Goal: Task Accomplishment & Management: Complete application form

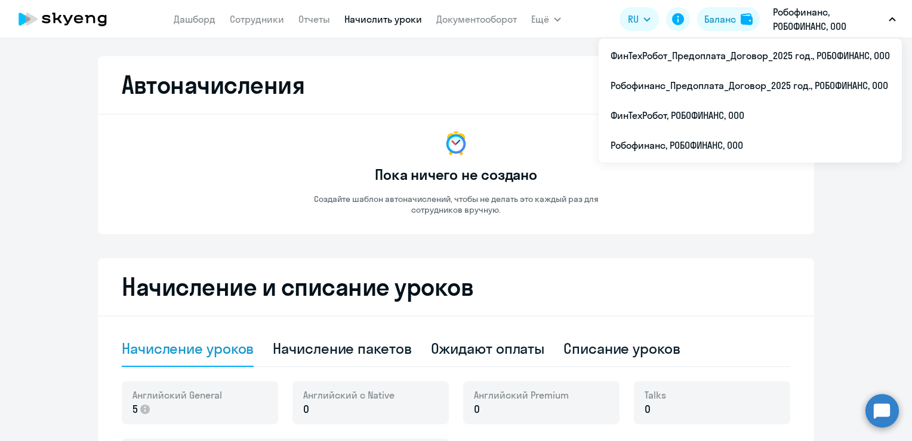
select select "10"
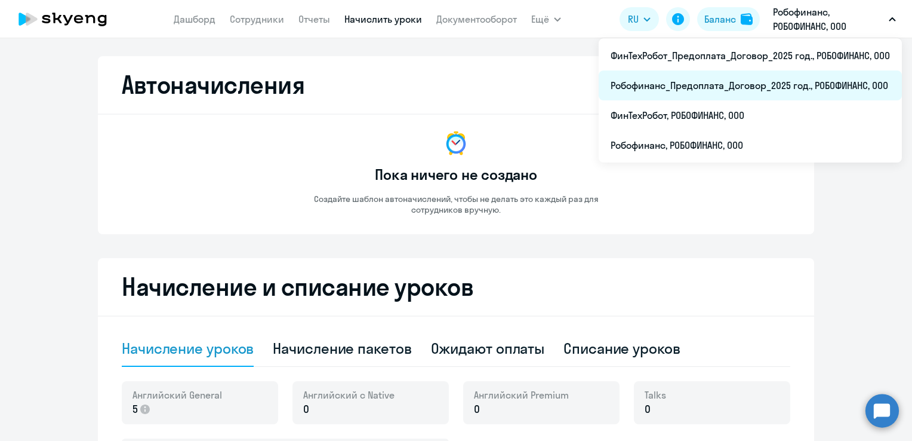
scroll to position [60, 0]
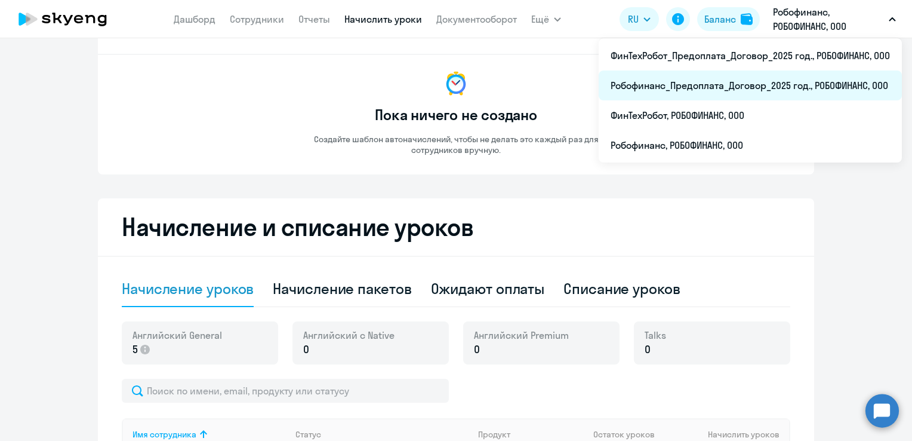
click at [792, 77] on li "Робофинанс_Предоплата_Договор_2025 год., РОБОФИНАНС, ООО" at bounding box center [750, 85] width 303 height 30
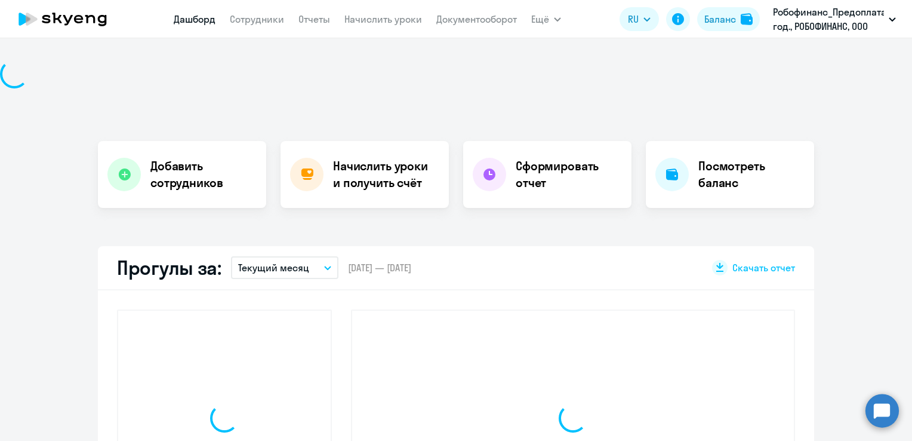
scroll to position [143, 0]
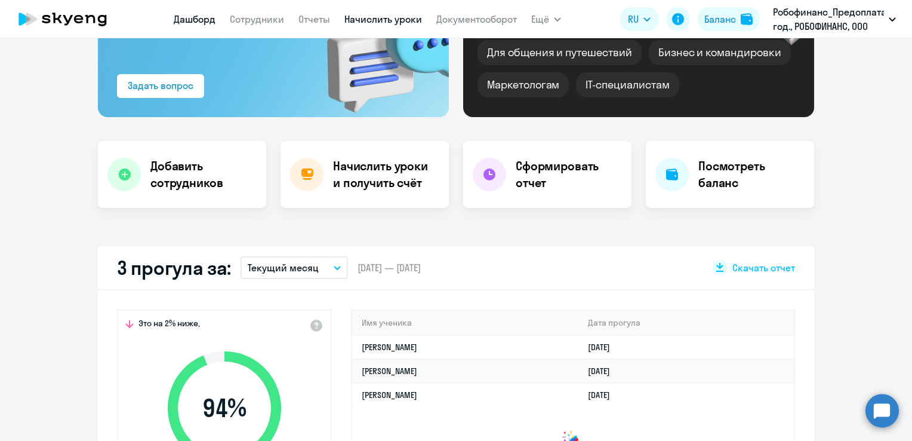
click at [368, 19] on link "Начислить уроки" at bounding box center [383, 19] width 78 height 12
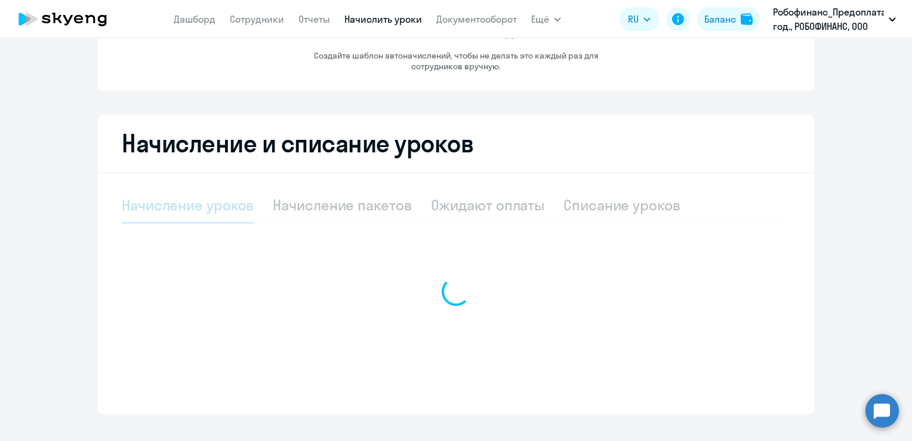
select select "10"
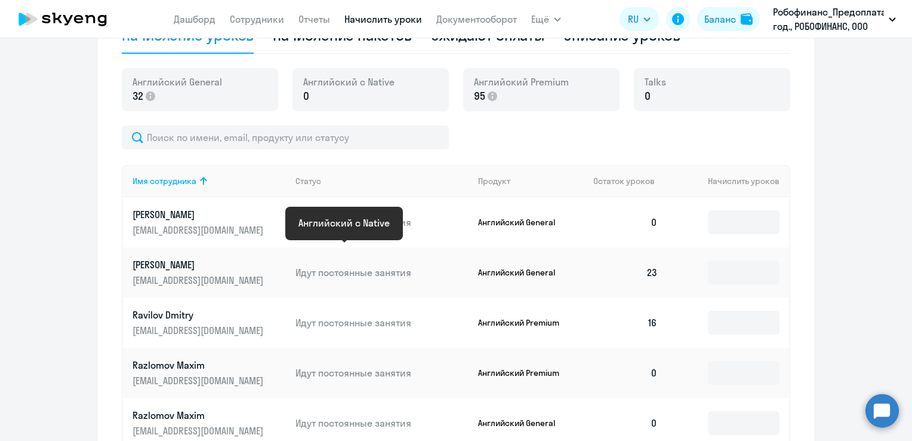
scroll to position [322, 0]
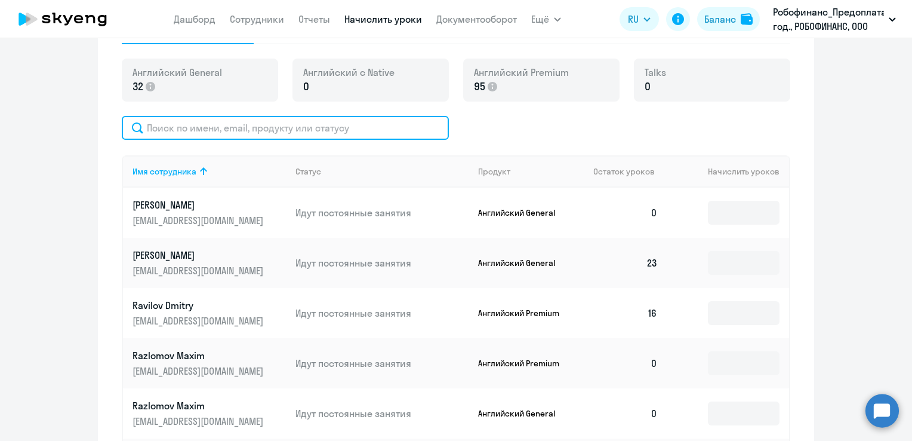
drag, startPoint x: 319, startPoint y: 134, endPoint x: 324, endPoint y: 116, distance: 18.4
click at [319, 134] on input "text" at bounding box center [285, 128] width 327 height 24
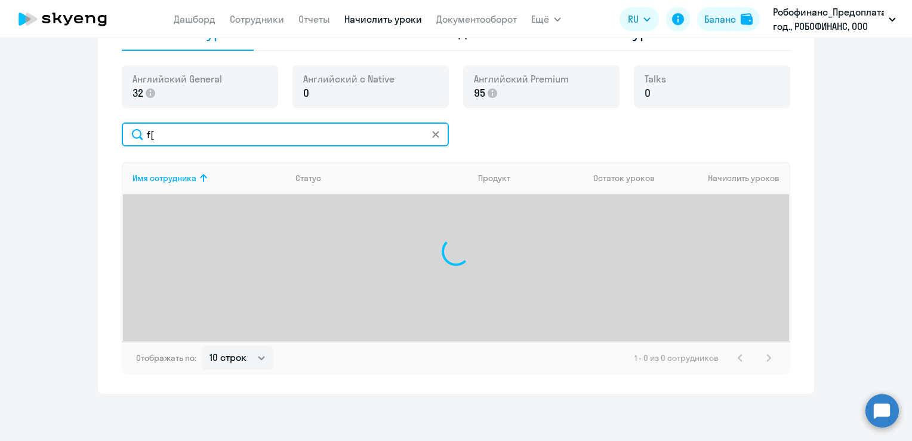
type input "f"
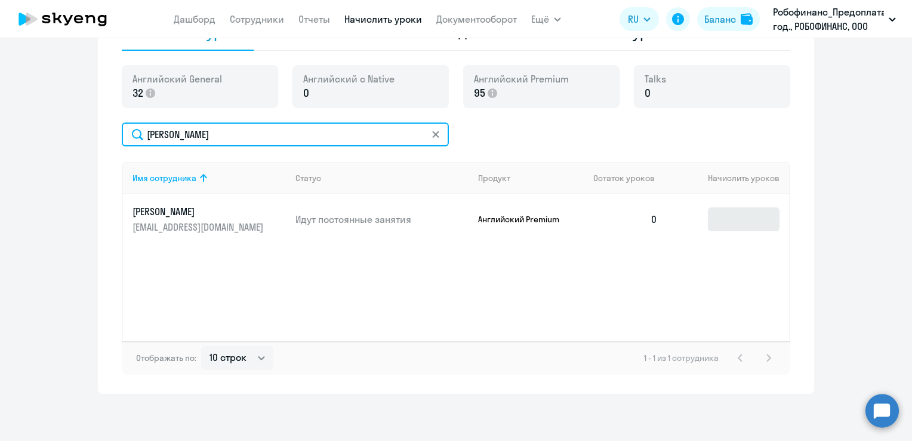
type input "[PERSON_NAME]"
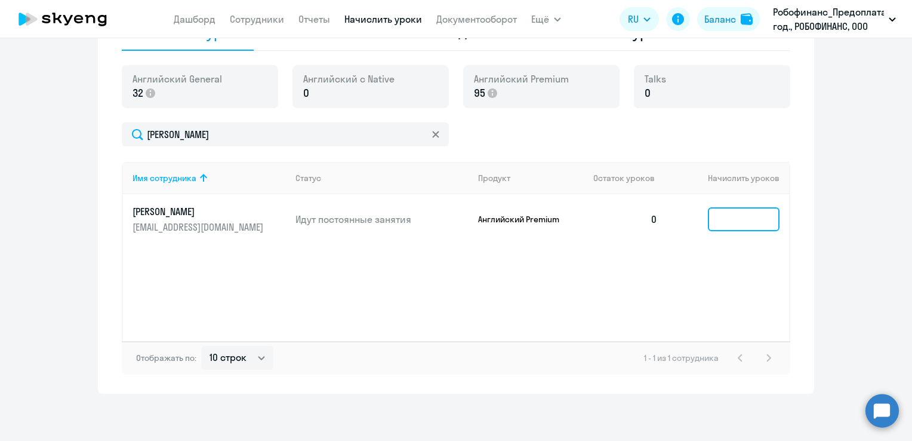
click at [743, 212] on input at bounding box center [744, 219] width 72 height 24
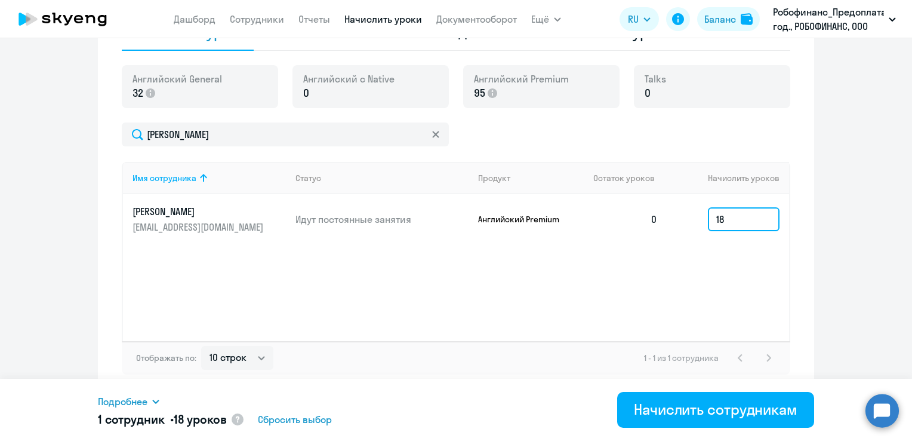
type input "18"
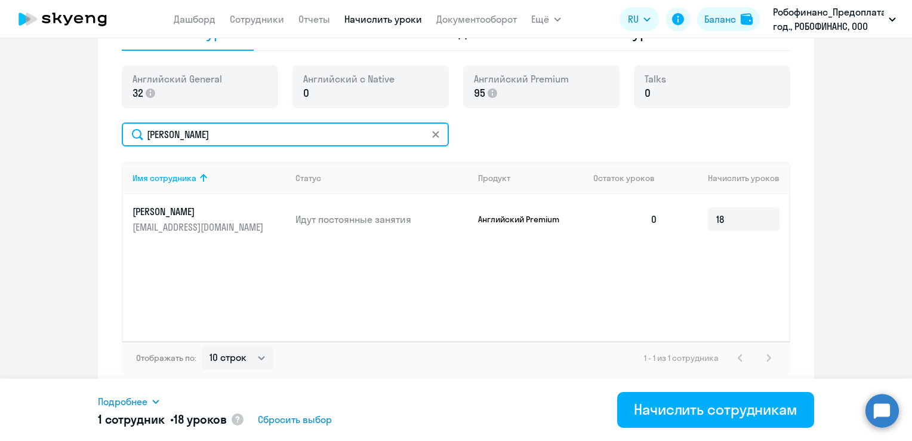
drag, startPoint x: 214, startPoint y: 137, endPoint x: 79, endPoint y: 134, distance: 135.5
click at [79, 134] on ng-component "Автоначисления Новый шаблон Пока ничего не создано Создайте шаблон автоначислен…" at bounding box center [456, 66] width 912 height 653
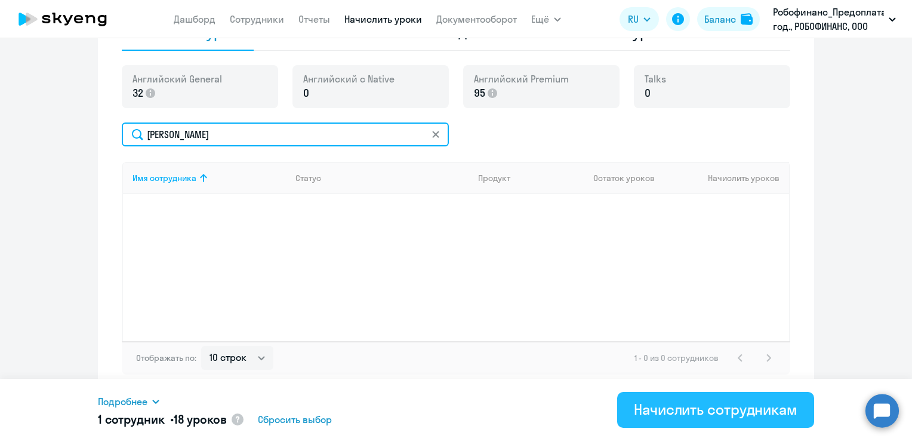
type input "[PERSON_NAME]"
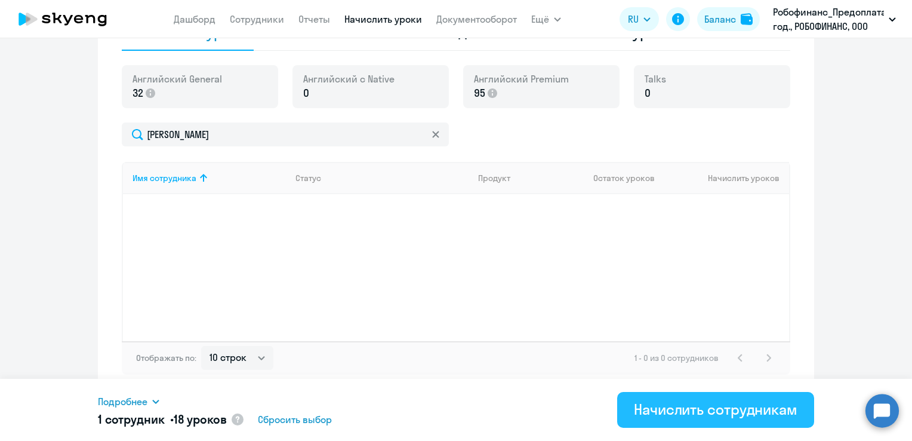
click at [702, 419] on button "Начислить сотрудникам" at bounding box center [715, 410] width 197 height 36
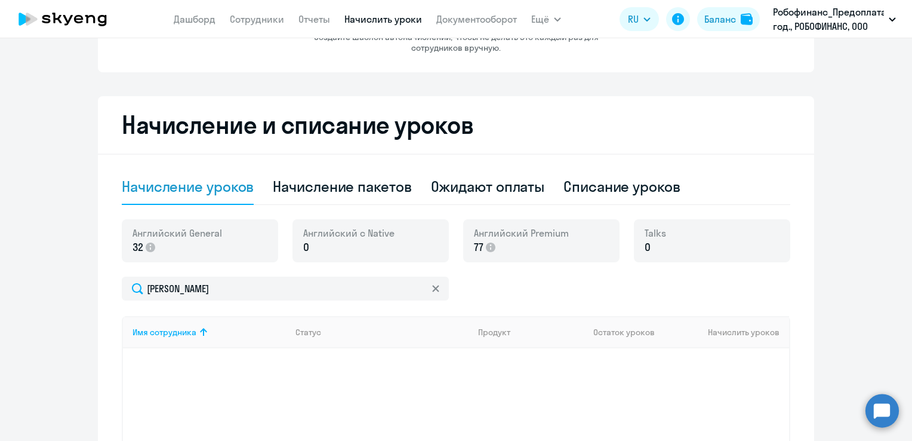
scroll to position [17, 0]
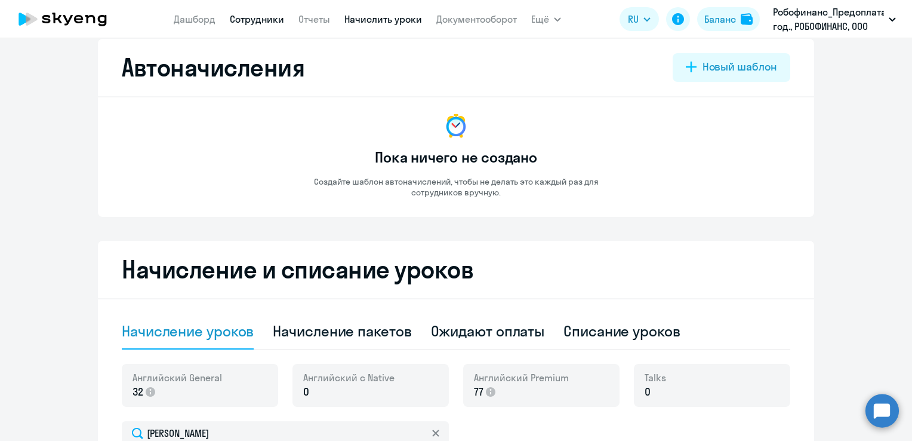
click at [257, 16] on link "Сотрудники" at bounding box center [257, 19] width 54 height 12
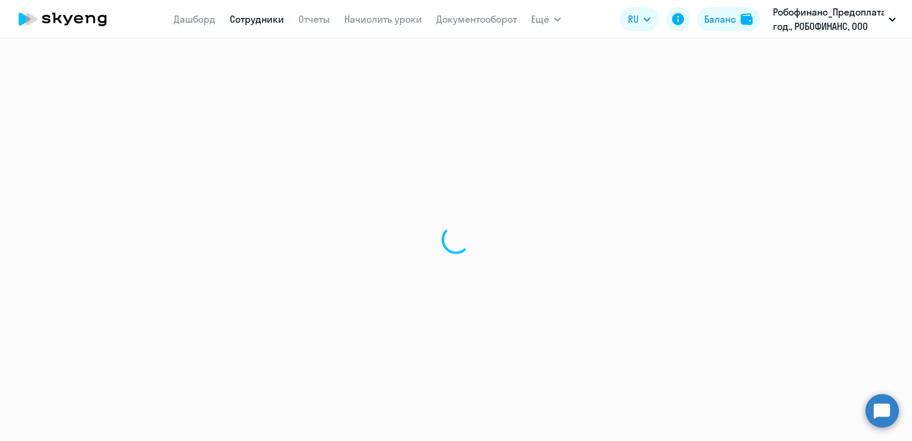
select select "30"
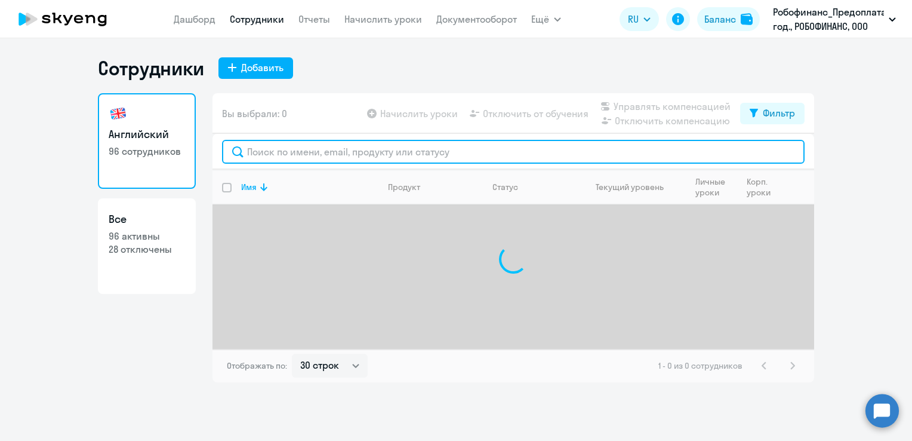
click at [344, 156] on input "text" at bounding box center [513, 152] width 583 height 24
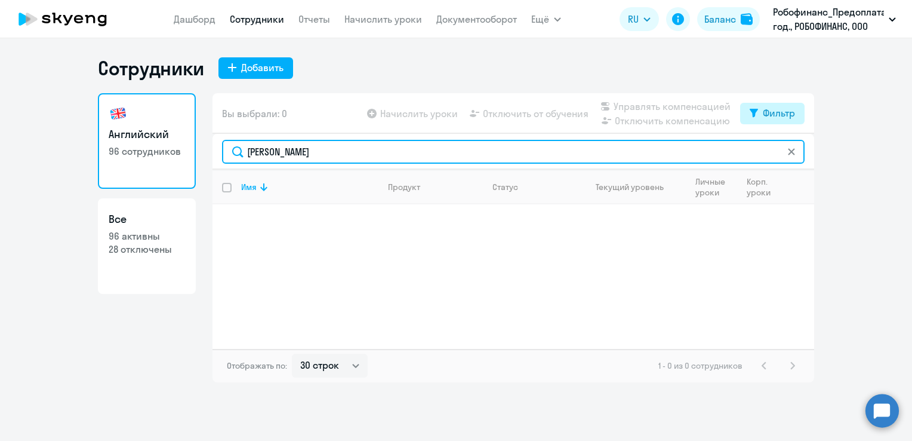
type input "[PERSON_NAME]"
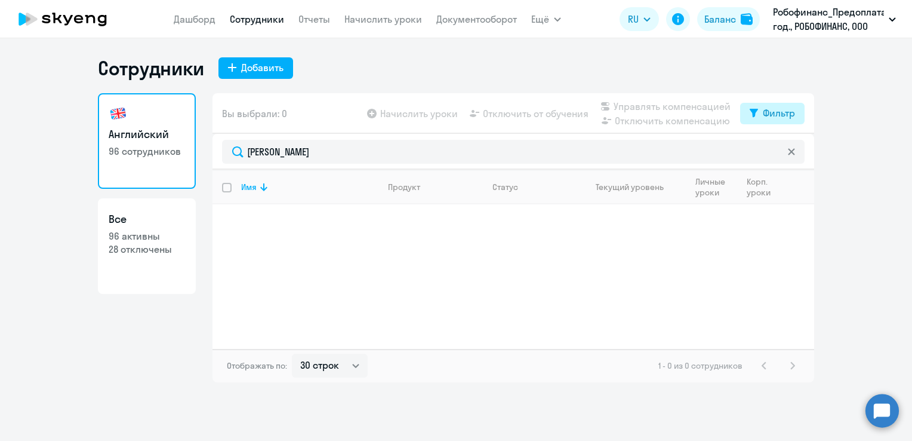
click at [769, 113] on div "Фильтр" at bounding box center [779, 113] width 32 height 14
click at [789, 153] on span at bounding box center [785, 152] width 20 height 12
click at [775, 152] on input "checkbox" at bounding box center [774, 152] width 1 height 1
checkbox input "true"
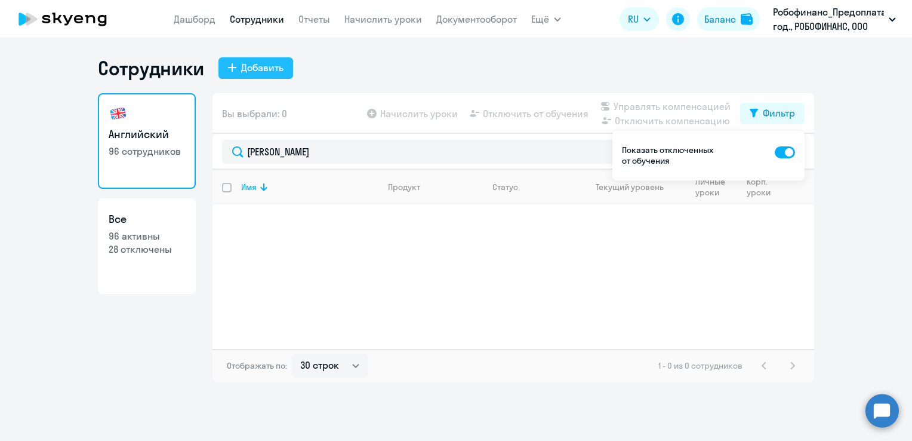
click at [266, 69] on div "Добавить" at bounding box center [262, 67] width 42 height 14
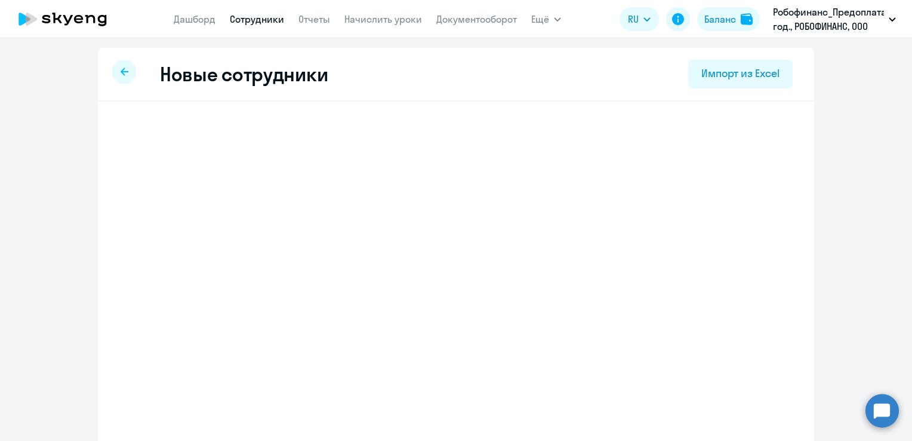
select select "english_adult_not_native_speaker"
select select "7"
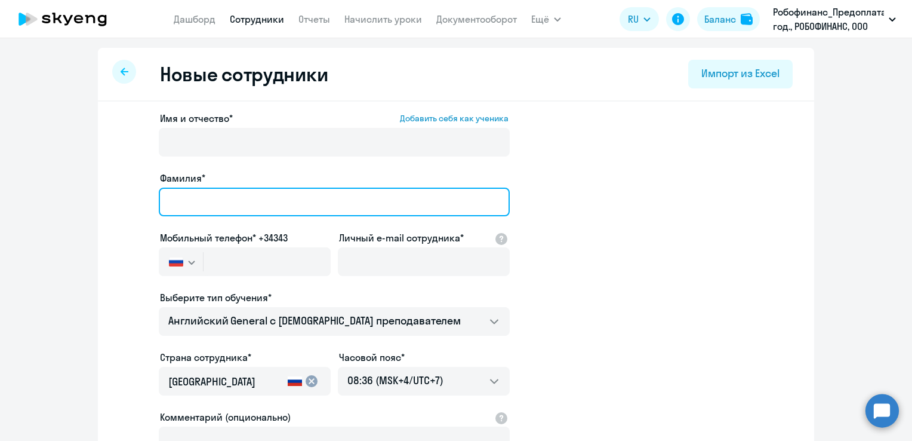
drag, startPoint x: 313, startPoint y: 202, endPoint x: 316, endPoint y: 184, distance: 18.2
click at [313, 202] on input "Фамилия*" at bounding box center [334, 201] width 351 height 29
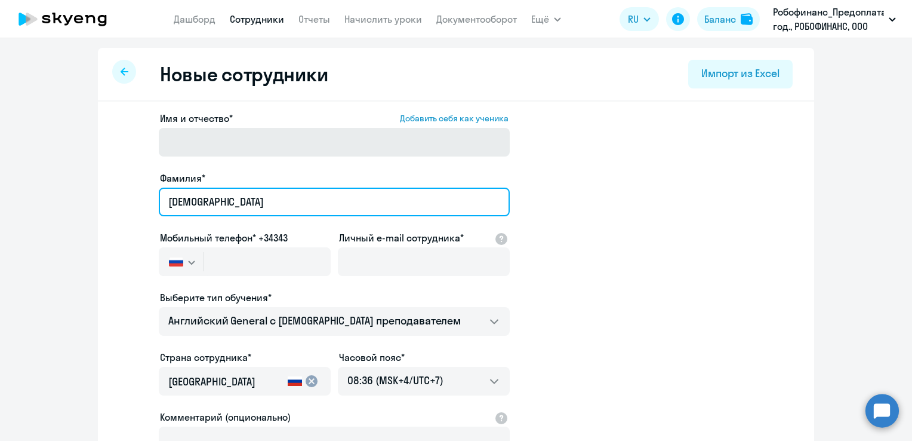
type input "[DEMOGRAPHIC_DATA]"
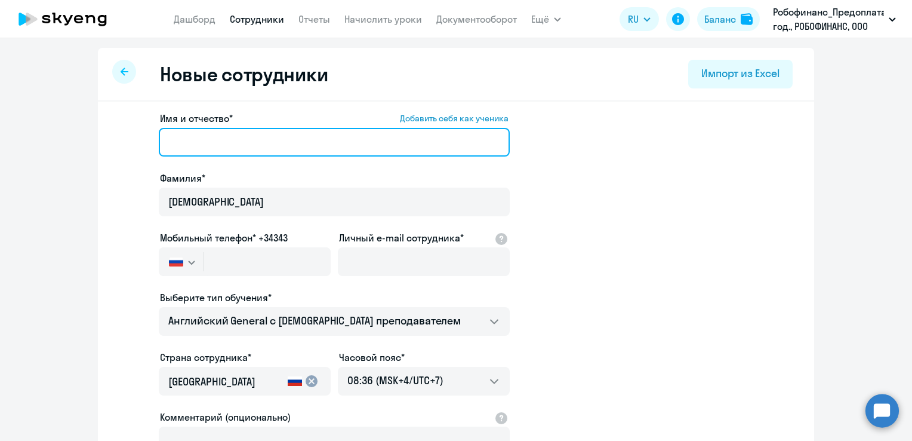
click at [338, 137] on input "Имя и отчество* Добавить себя как ученика" at bounding box center [334, 142] width 351 height 29
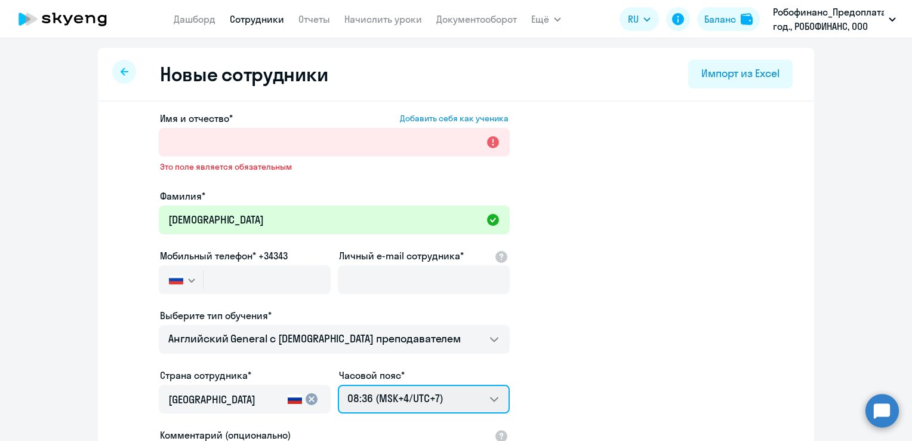
click at [478, 384] on select "14:36 (MSK-14/UTC-11) 15:36 (MSK-13/UTC-10) 16:36 (MSK-12/UTC-9) 17:36 (MSK-11/…" at bounding box center [424, 398] width 172 height 29
select select "3"
click at [338, 384] on select "14:36 (MSK-14/UTC-11) 15:36 (MSK-13/UTC-10) 16:36 (MSK-12/UTC-9) 17:36 (MSK-11/…" at bounding box center [424, 398] width 172 height 29
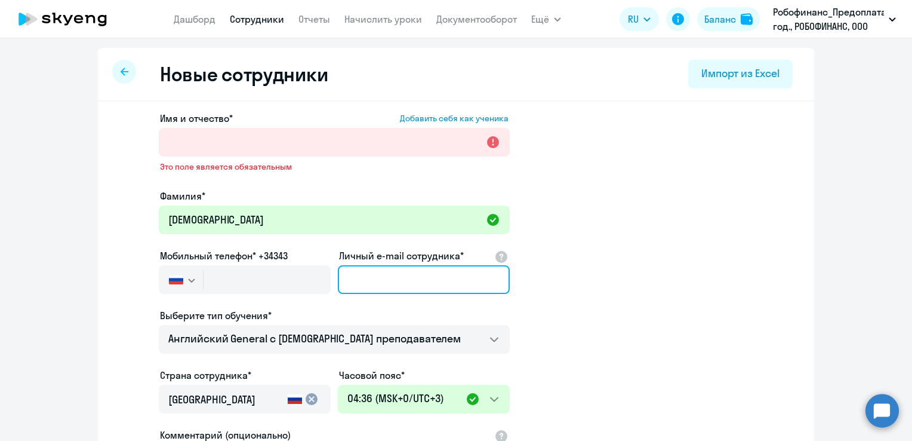
click at [389, 273] on input "Личный e-mail сотрудника*" at bounding box center [424, 279] width 172 height 29
paste input "[EMAIL_ADDRESS][DOMAIN_NAME]"
type input "[EMAIL_ADDRESS][DOMAIN_NAME]"
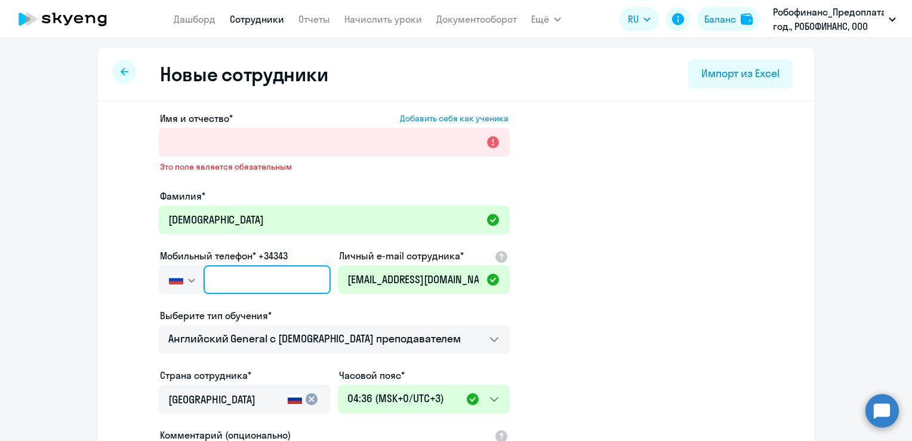
click at [264, 271] on input "text" at bounding box center [267, 279] width 127 height 29
paste input "[PHONE_NUMBER]"
type input "[PHONE_NUMBER]"
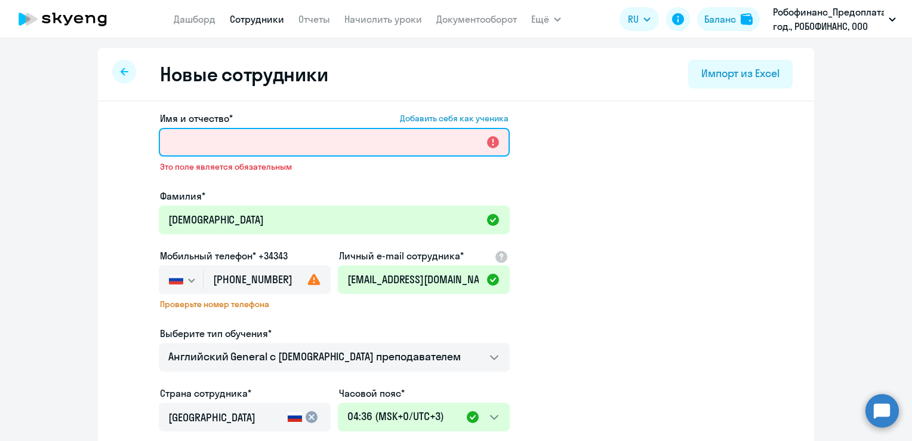
click at [334, 140] on input "Имя и отчество* Добавить себя как ученика" at bounding box center [334, 142] width 351 height 29
type input "U"
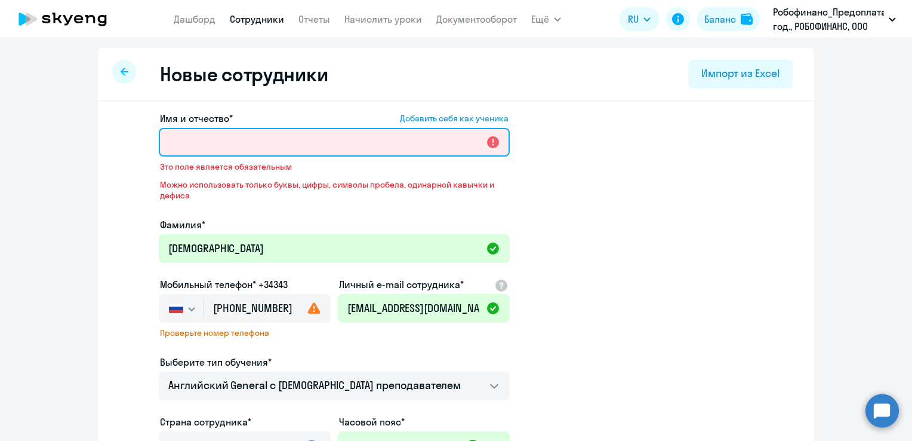
type input "г"
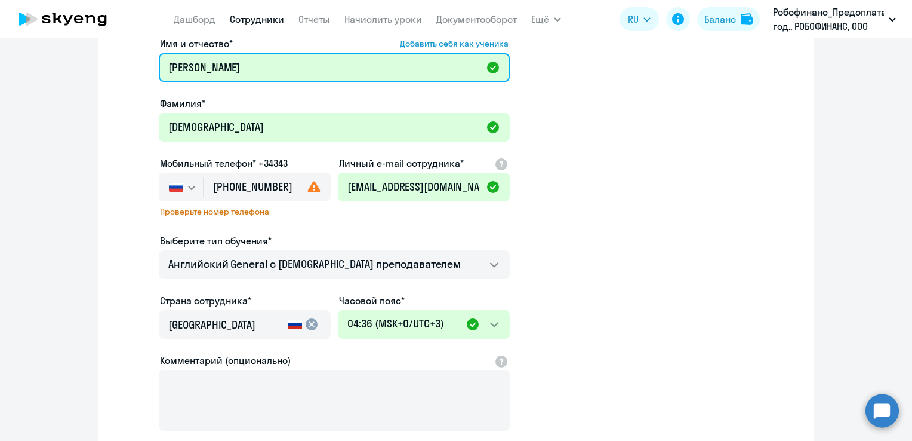
scroll to position [202, 0]
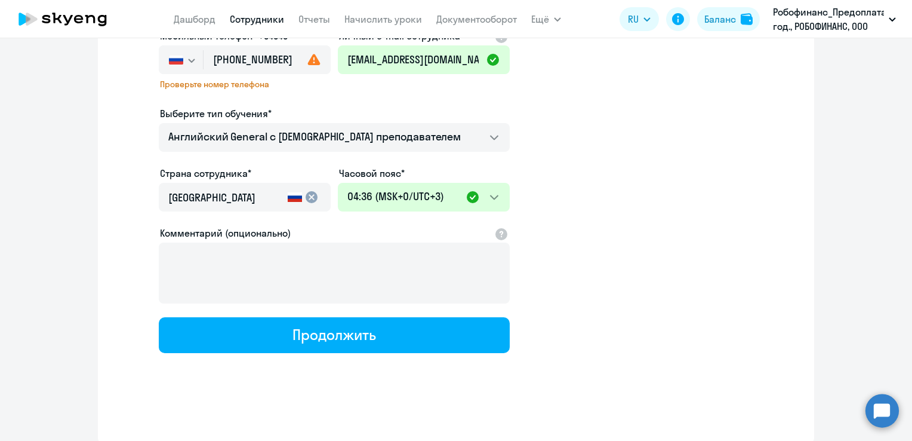
type input "[PERSON_NAME]"
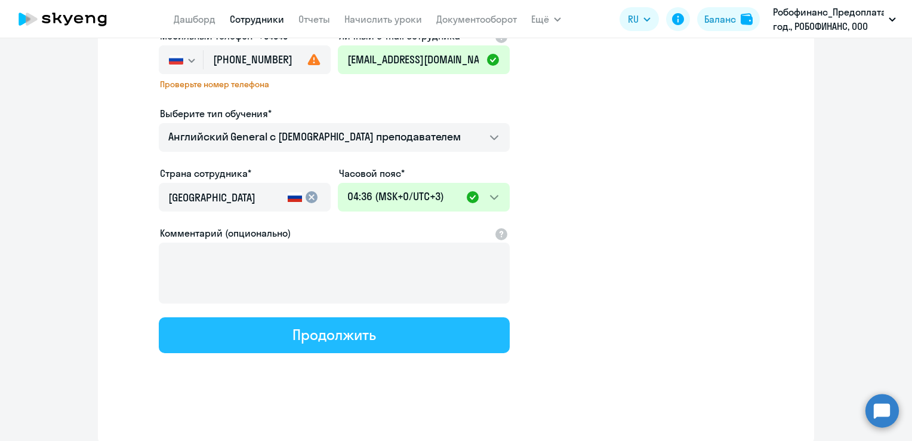
click at [435, 331] on button "Продолжить" at bounding box center [334, 335] width 351 height 36
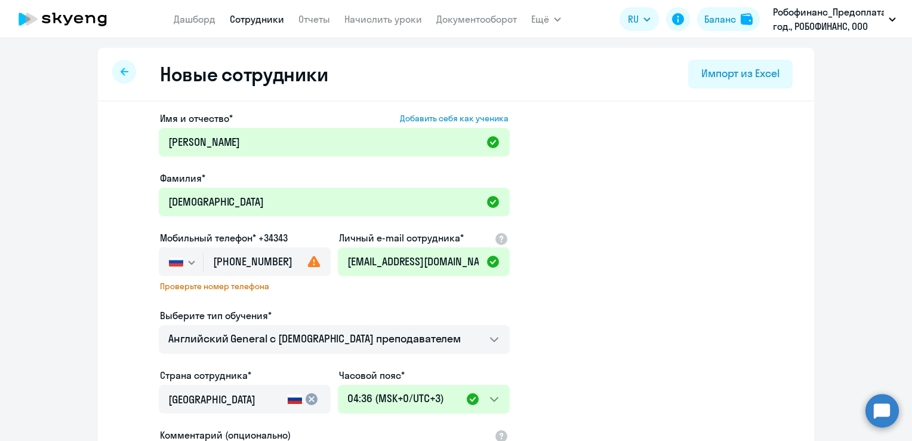
select select "english_adult_not_native_speaker"
select select "3"
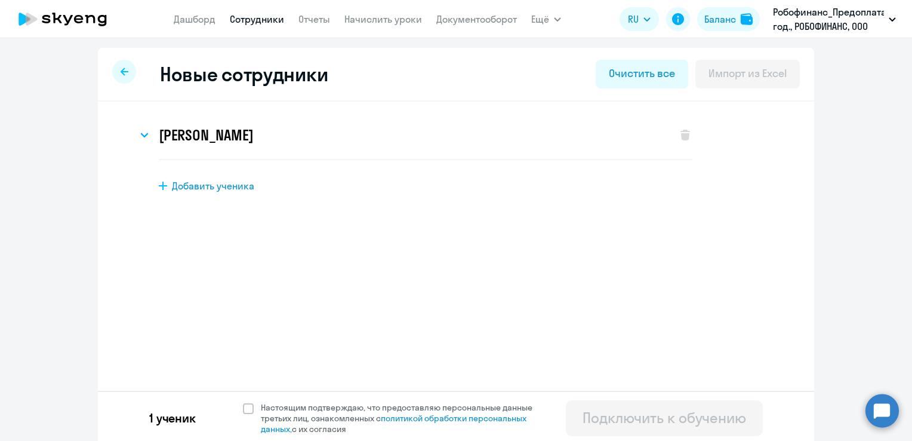
scroll to position [0, 0]
click at [243, 409] on span at bounding box center [248, 408] width 11 height 11
click at [242, 402] on input "Настоящим подтверждаю, что предоставляю персональные данные третьих лиц, ознако…" at bounding box center [242, 401] width 1 height 1
checkbox input "true"
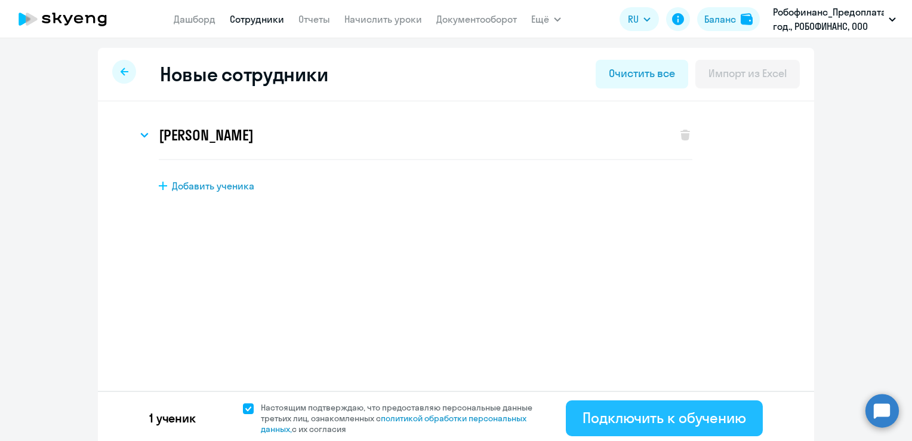
click at [685, 427] on button "Подключить к обучению" at bounding box center [664, 418] width 197 height 36
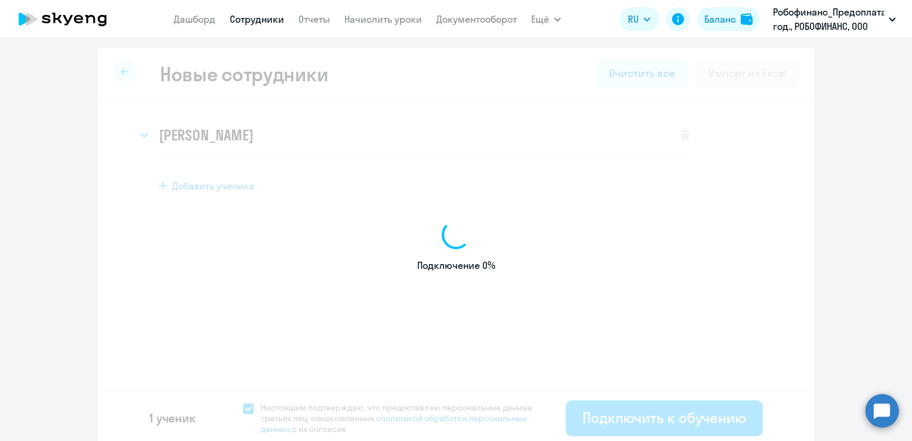
select select "english_adult_not_native_speaker"
select select "7"
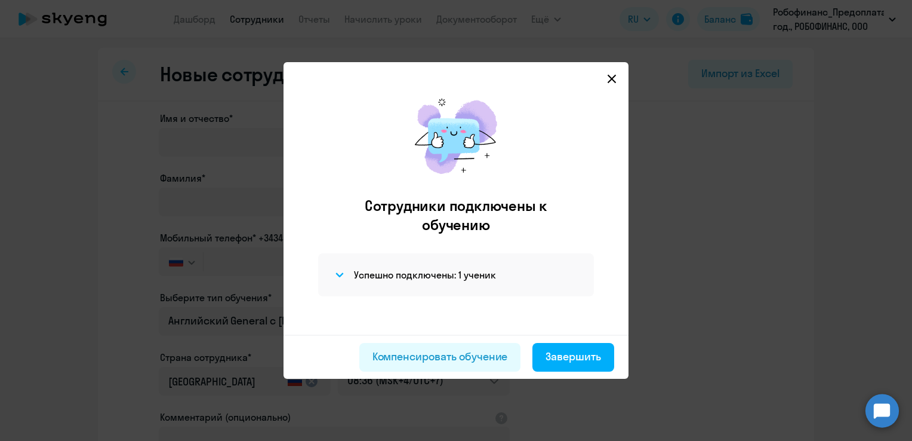
click at [587, 343] on button "Завершить" at bounding box center [573, 357] width 82 height 29
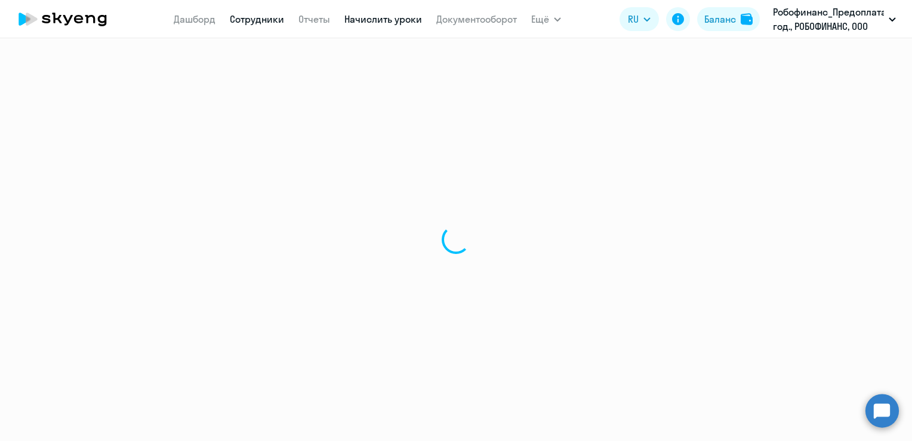
select select "30"
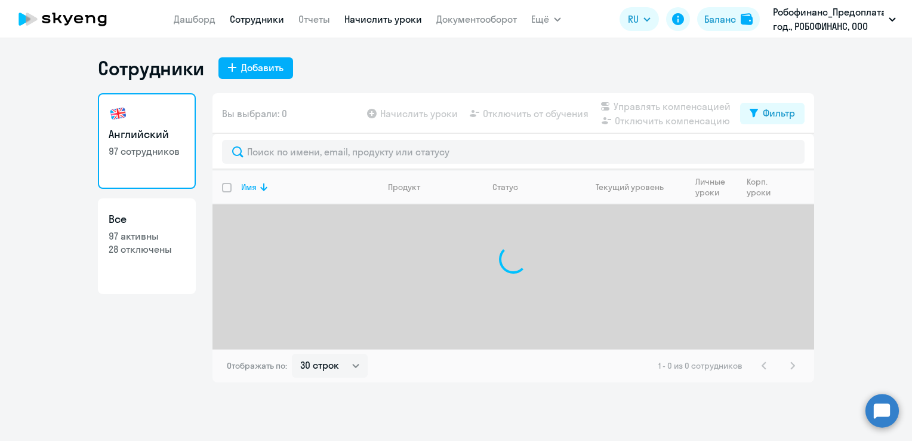
click at [387, 22] on link "Начислить уроки" at bounding box center [383, 19] width 78 height 12
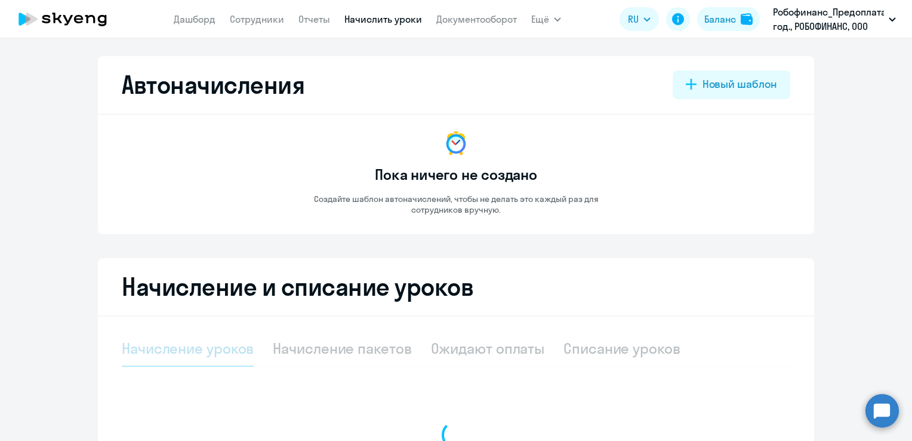
select select "10"
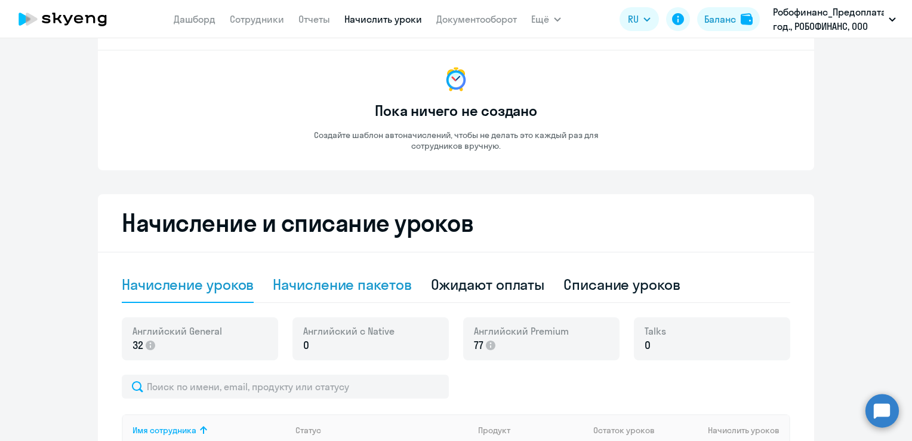
scroll to position [179, 0]
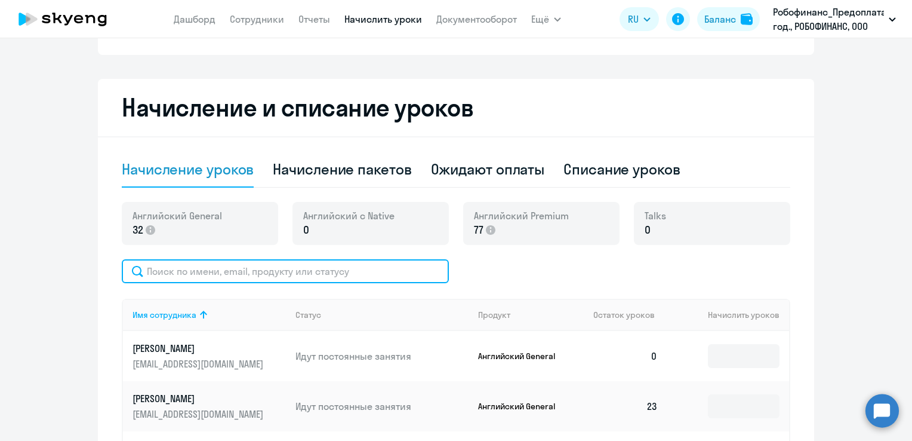
click at [359, 277] on input "text" at bounding box center [285, 271] width 327 height 24
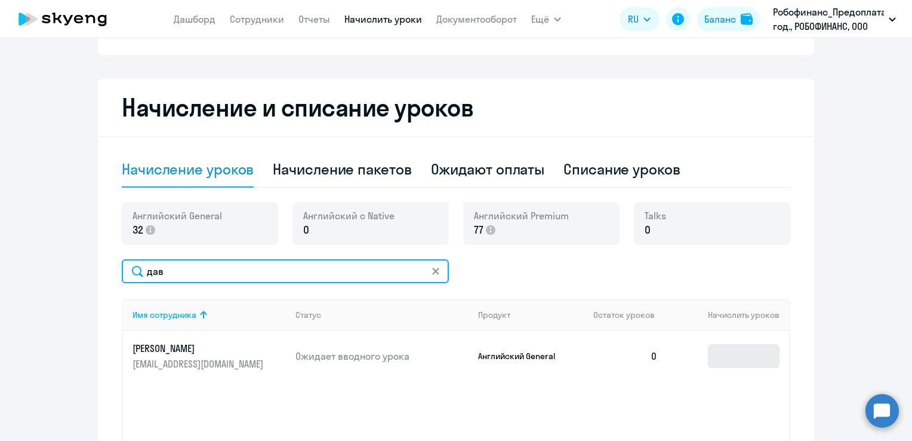
type input "дав"
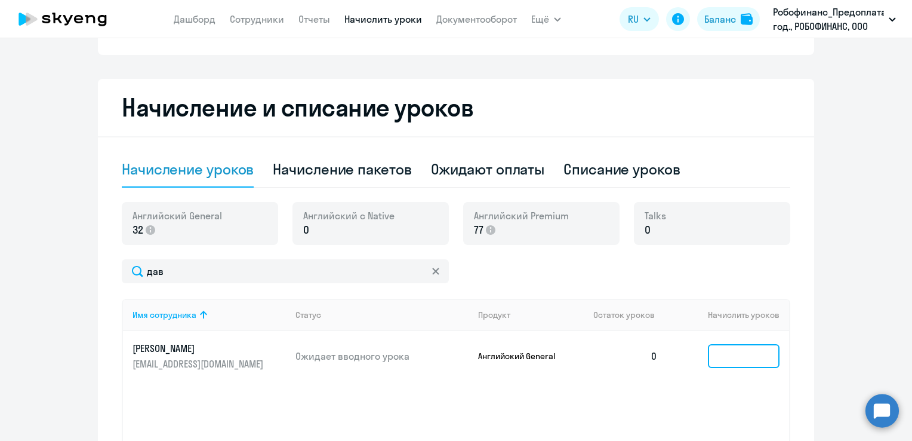
click at [743, 355] on input at bounding box center [744, 356] width 72 height 24
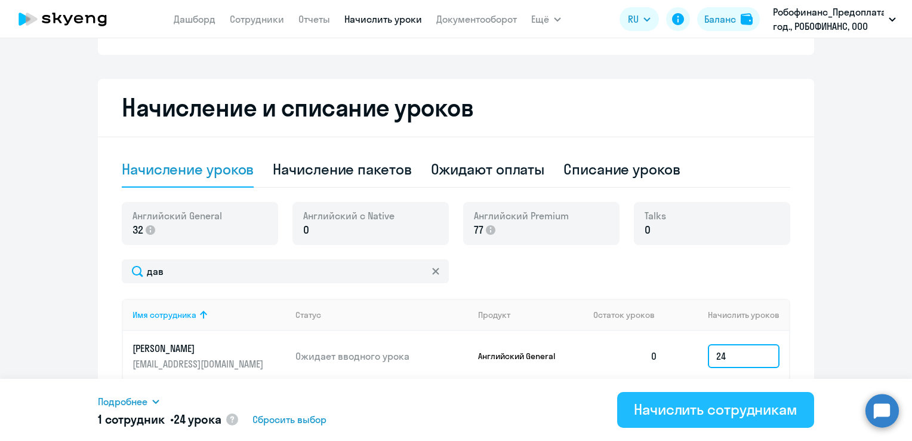
type input "24"
click at [645, 411] on div "Начислить сотрудникам" at bounding box center [716, 408] width 164 height 19
